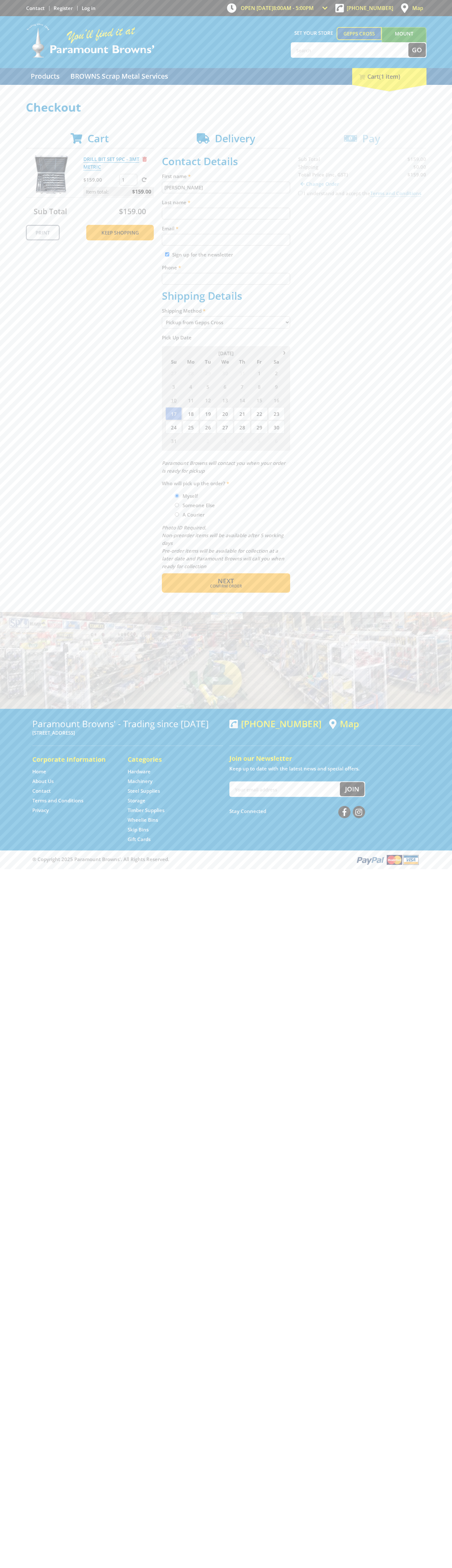
type input "[PERSON_NAME]"
type input "[EMAIL_ADDRESS][DOMAIN_NAME]"
type input "0293744000"
click at [225, 581] on span "Next" at bounding box center [225, 581] width 16 height 9
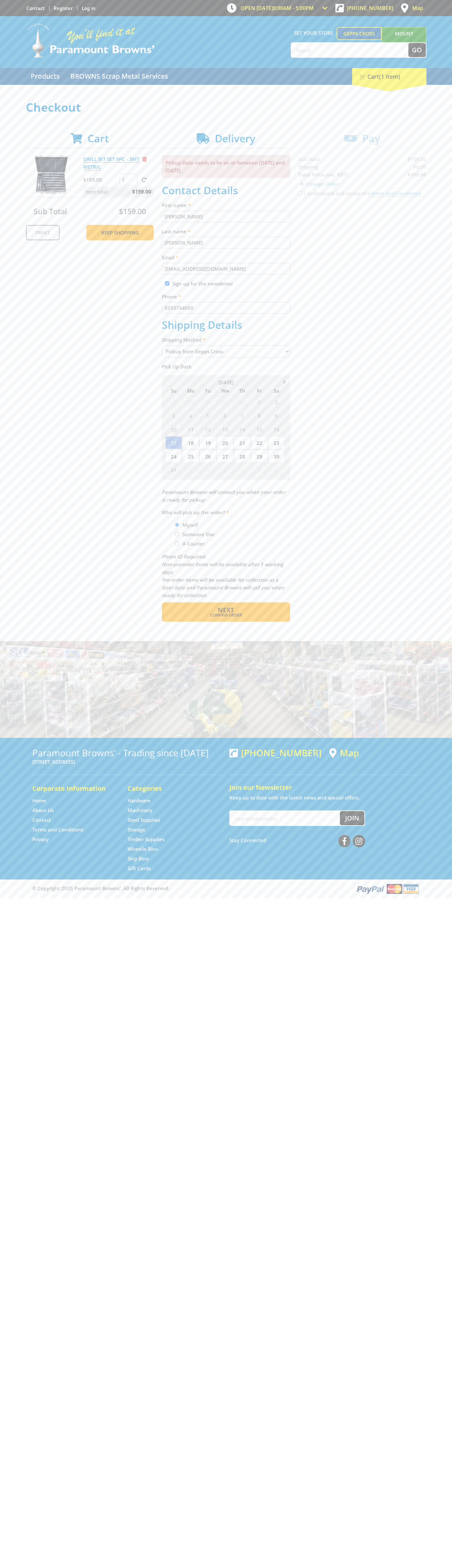
type input "[PERSON_NAME]"
click at [225, 615] on span "Confirm order" at bounding box center [225, 615] width 101 height 4
click at [225, 611] on span "Next" at bounding box center [225, 610] width 16 height 9
